Goal: Task Accomplishment & Management: Complete application form

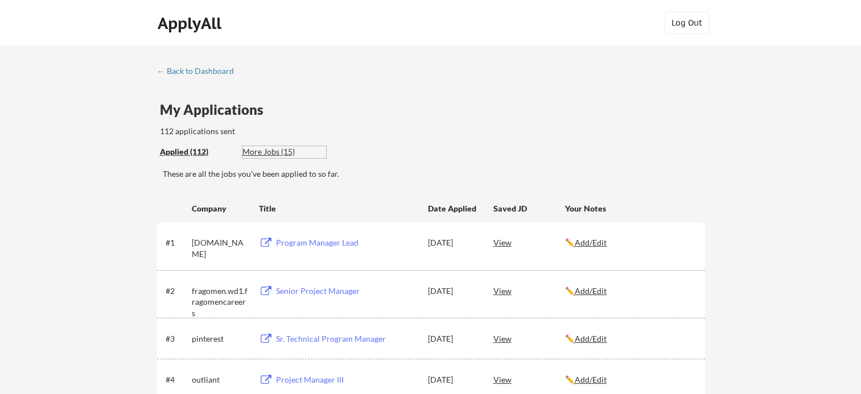
click at [269, 150] on div "More Jobs (15)" at bounding box center [284, 151] width 84 height 11
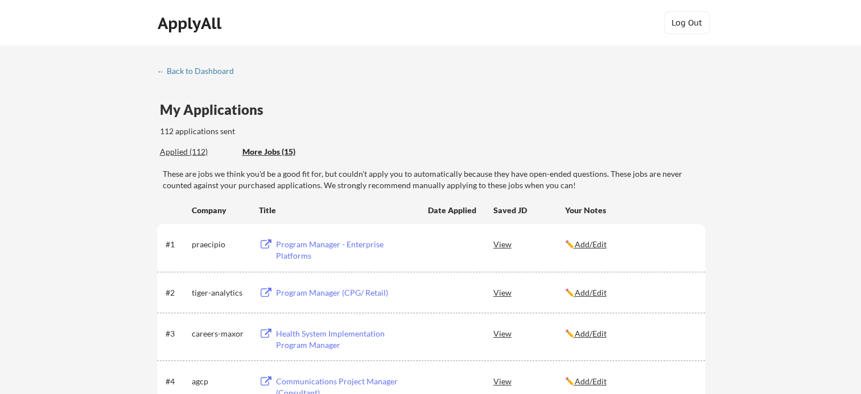
scroll to position [57, 0]
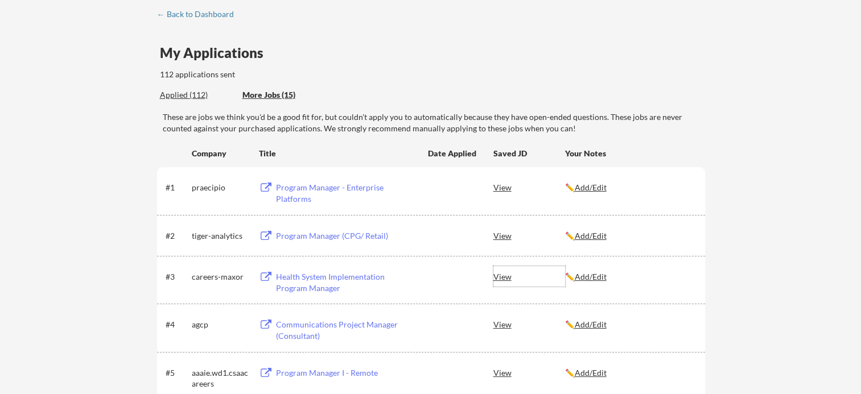
click at [503, 277] on div "View" at bounding box center [529, 276] width 72 height 20
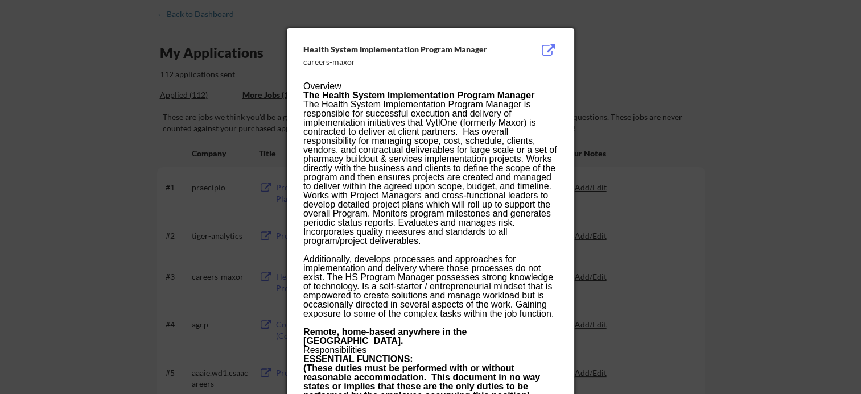
scroll to position [0, 0]
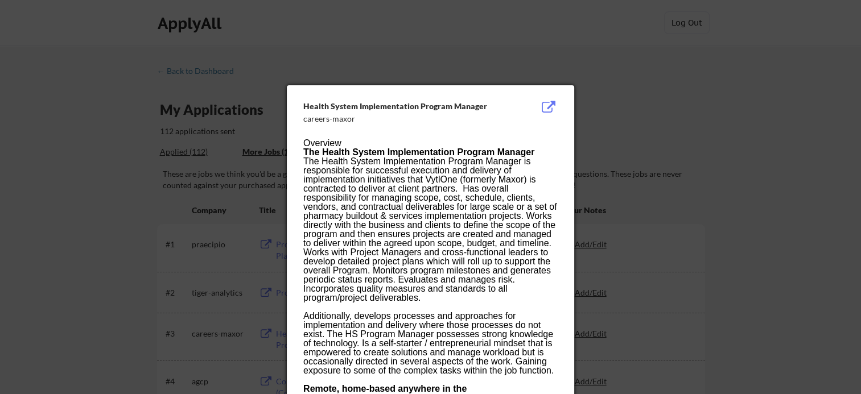
click at [692, 111] on div at bounding box center [430, 197] width 861 height 394
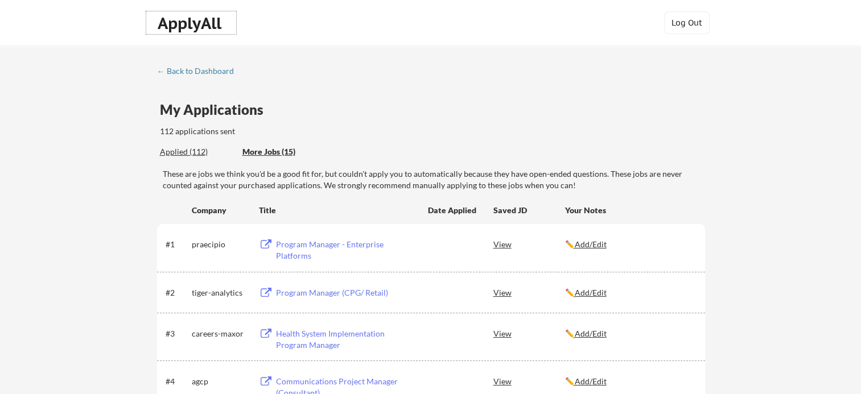
click at [198, 22] on div "ApplyAll" at bounding box center [191, 23] width 67 height 19
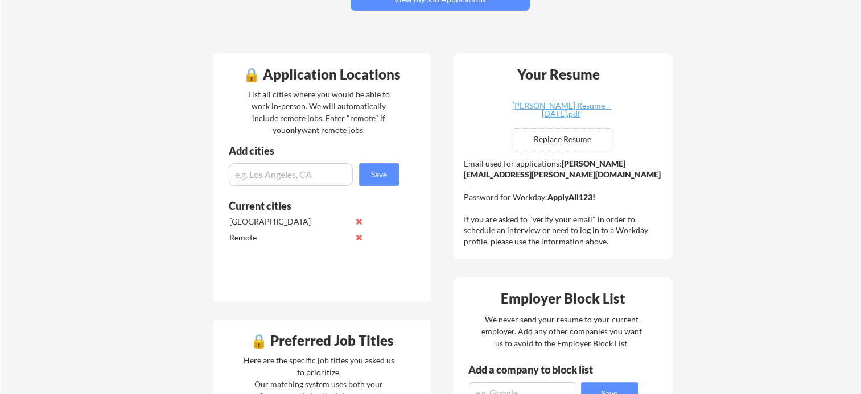
scroll to position [228, 0]
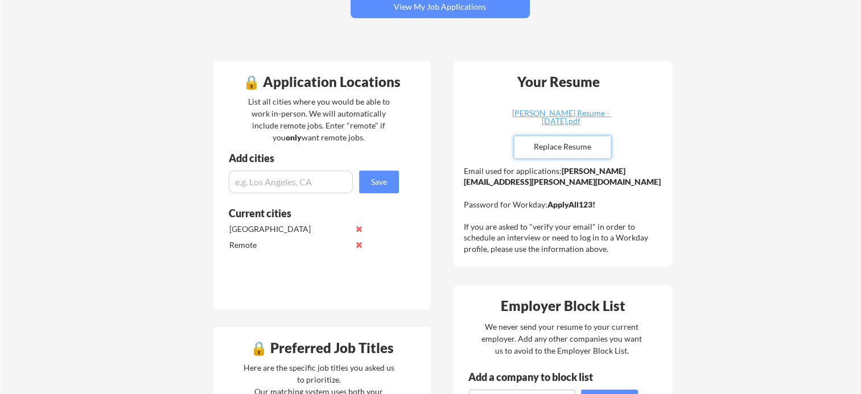
click at [561, 142] on input "file" at bounding box center [562, 148] width 96 height 22
type input "C:\fakepath\MICHELLE_WALSH__2025_Resume.pdf"
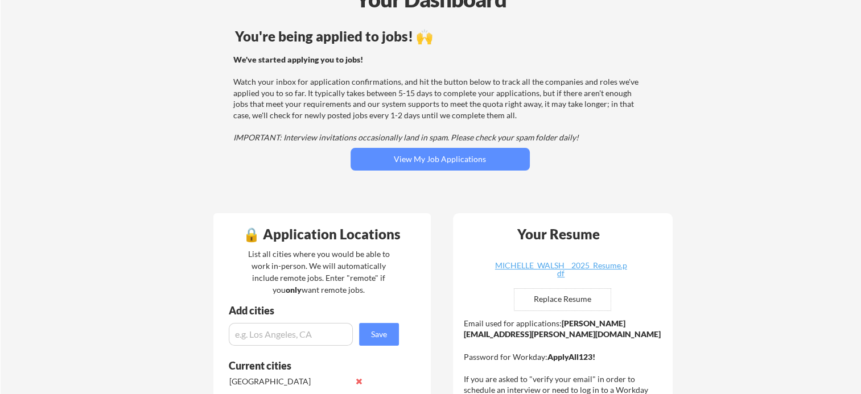
scroll to position [57, 0]
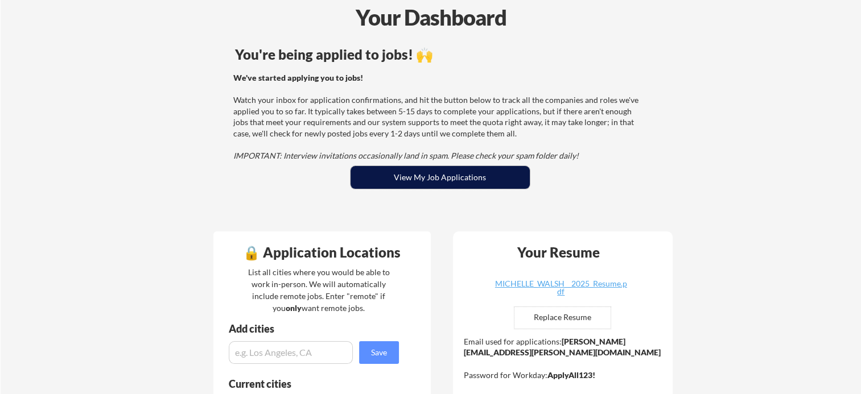
click at [439, 176] on button "View My Job Applications" at bounding box center [440, 177] width 179 height 23
